Goal: Navigation & Orientation: Find specific page/section

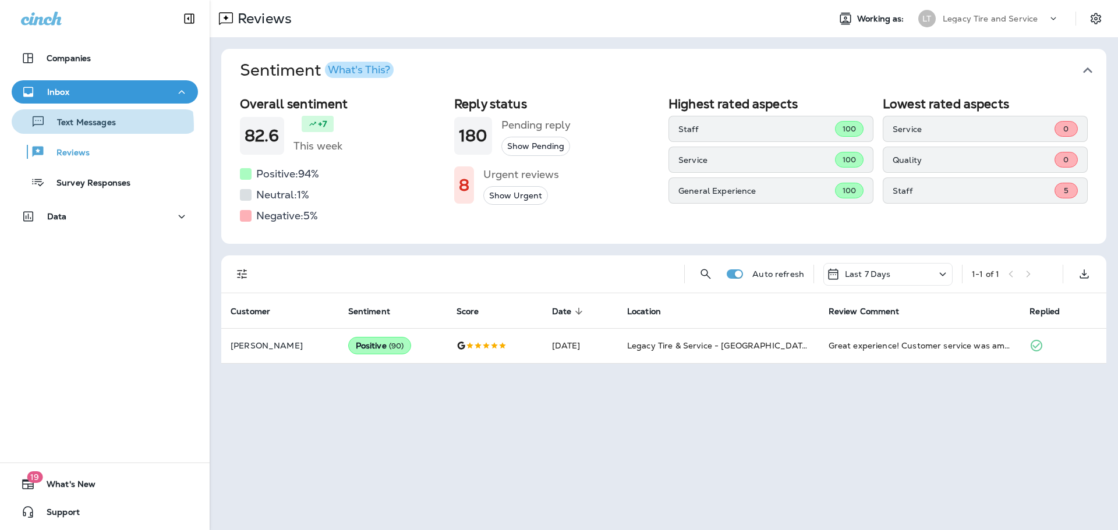
click at [84, 126] on p "Text Messages" at bounding box center [80, 123] width 70 height 11
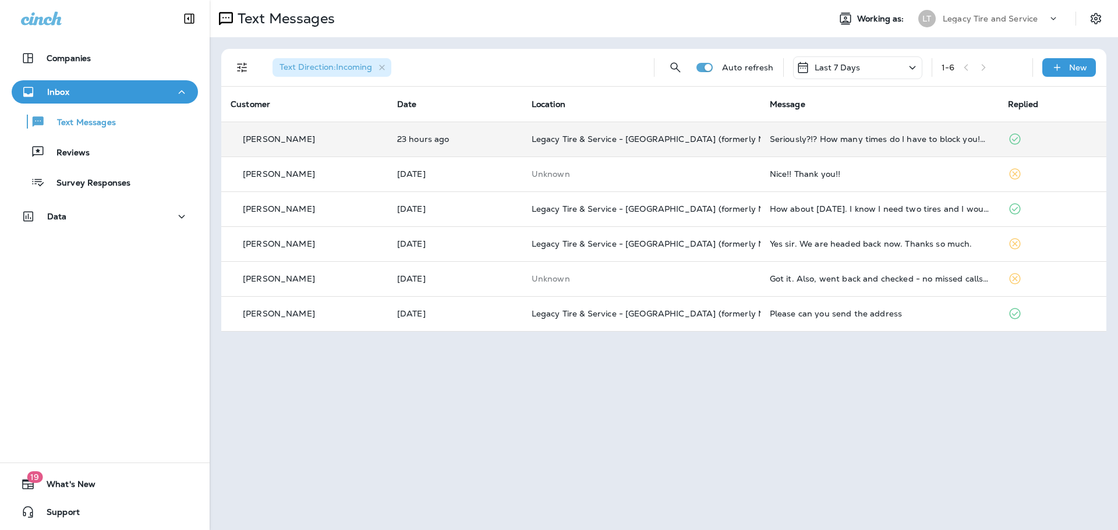
click at [375, 144] on td "[PERSON_NAME]" at bounding box center [304, 139] width 166 height 35
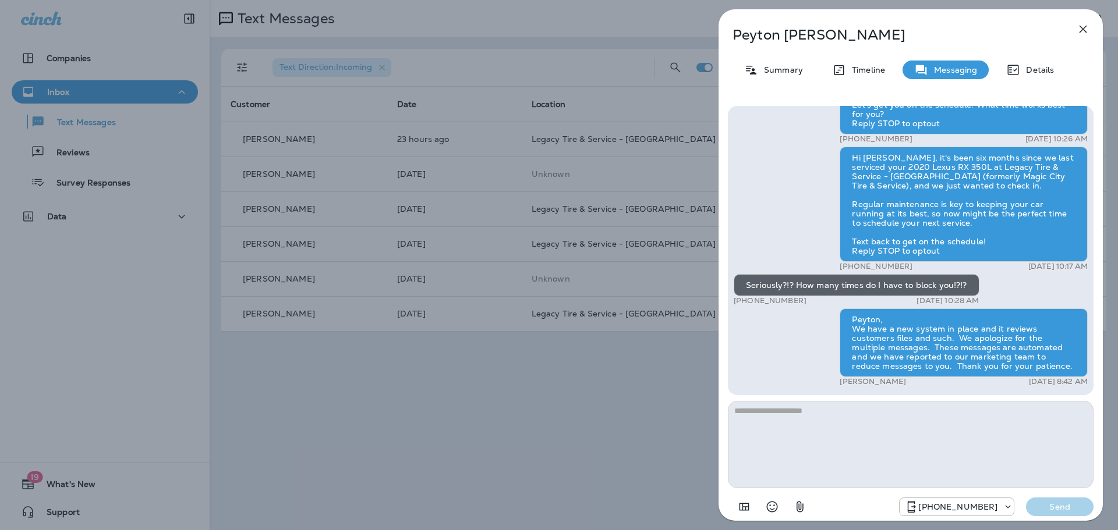
click at [1081, 27] on icon "button" at bounding box center [1083, 30] width 8 height 8
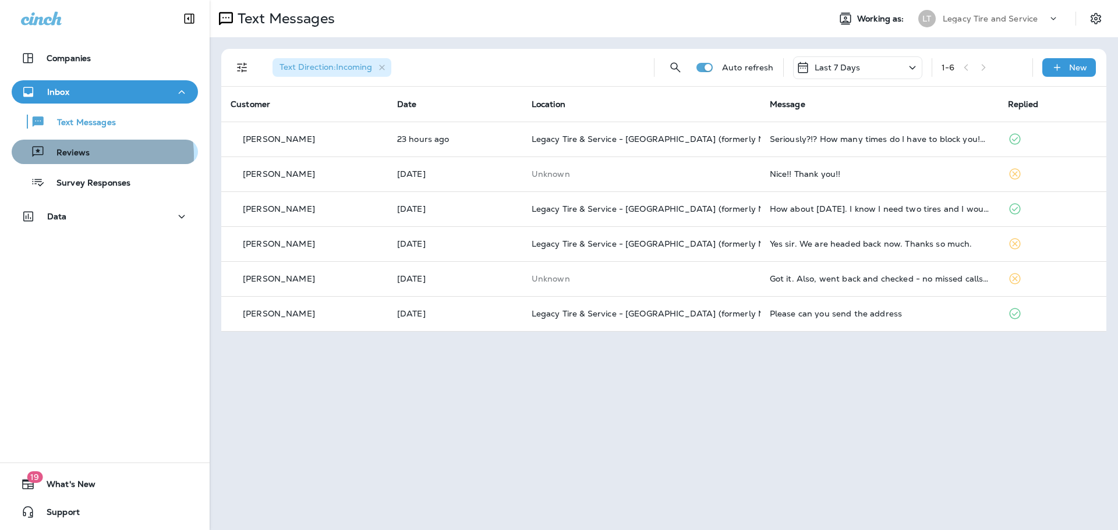
click at [79, 156] on p "Reviews" at bounding box center [67, 153] width 45 height 11
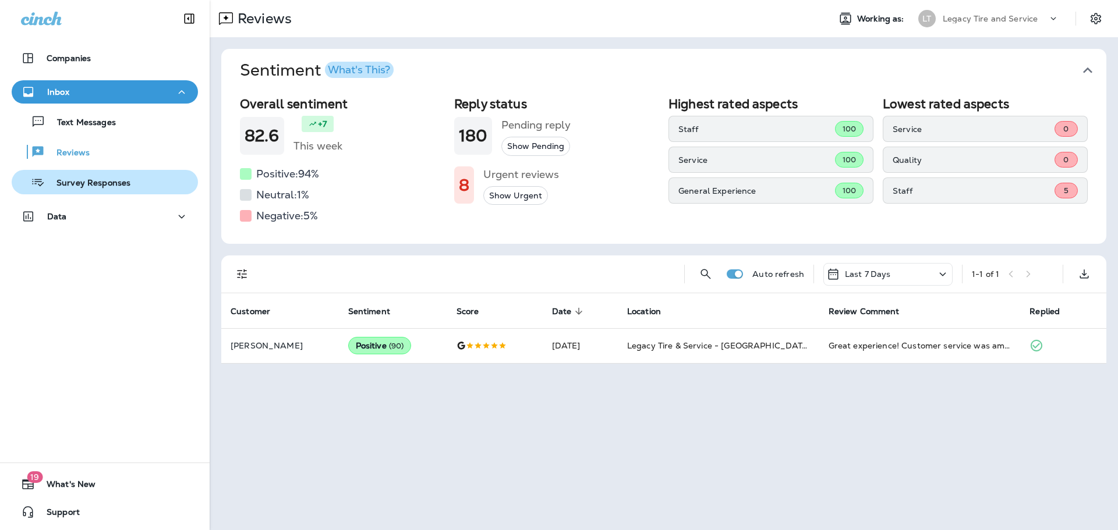
click at [90, 186] on p "Survey Responses" at bounding box center [88, 183] width 86 height 11
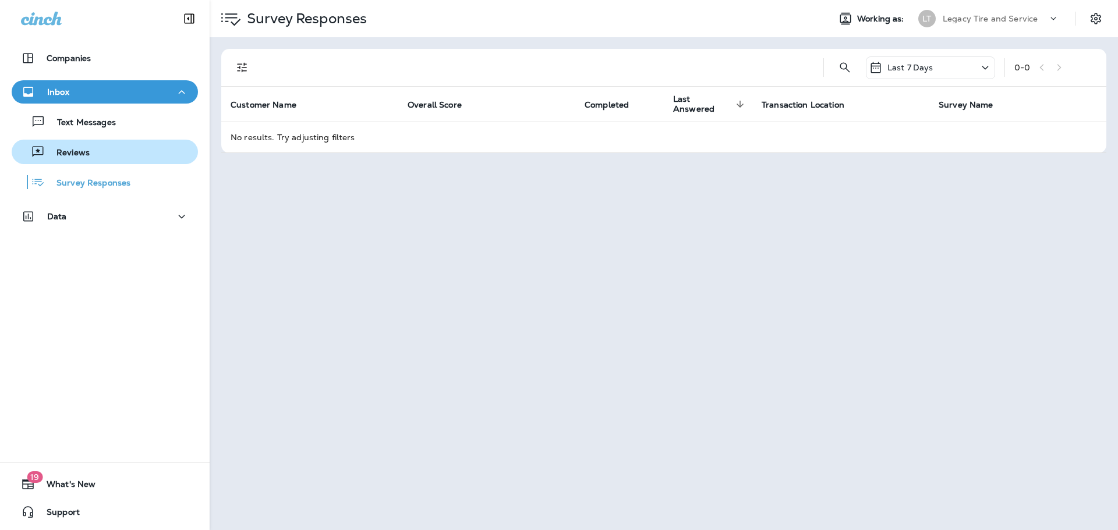
click at [78, 152] on p "Reviews" at bounding box center [67, 153] width 45 height 11
